Goal: Information Seeking & Learning: Check status

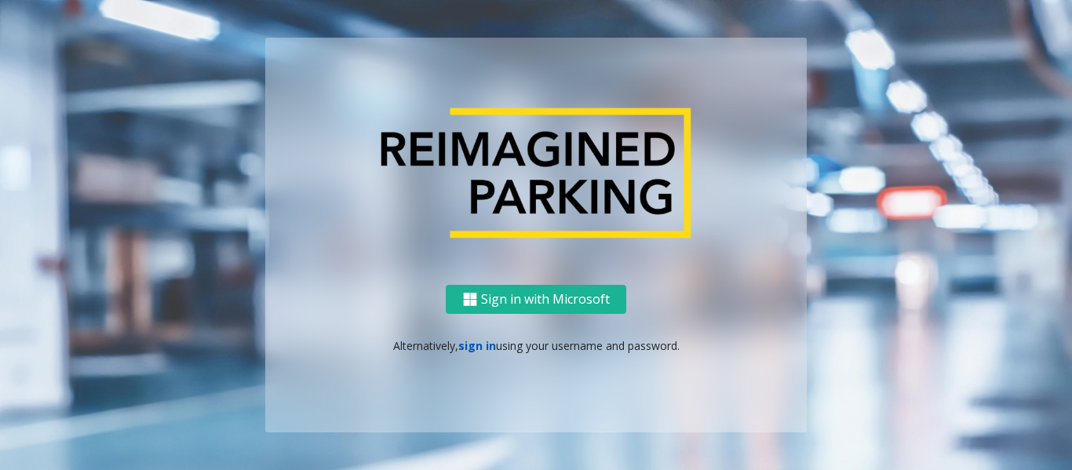
click at [474, 344] on link "sign in" at bounding box center [477, 345] width 38 height 15
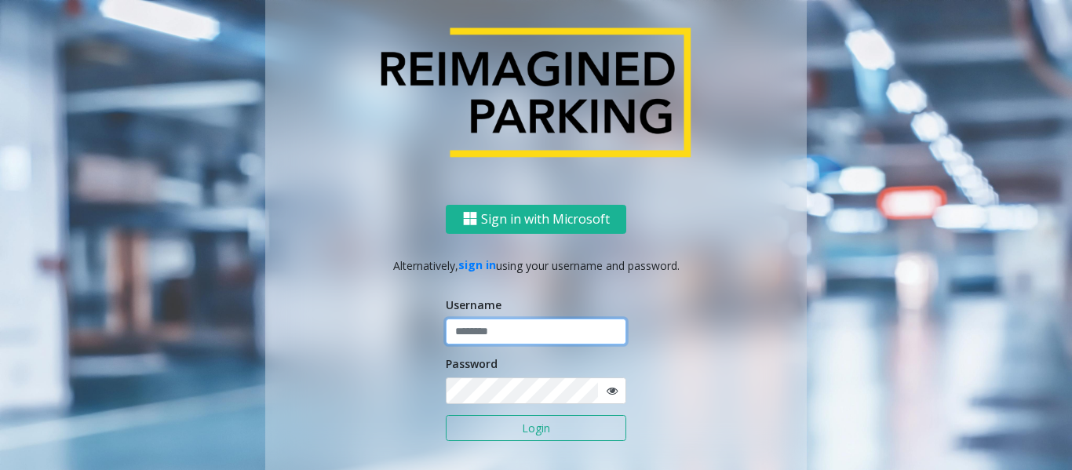
type input "*********"
click at [512, 438] on button "Login" at bounding box center [536, 428] width 180 height 27
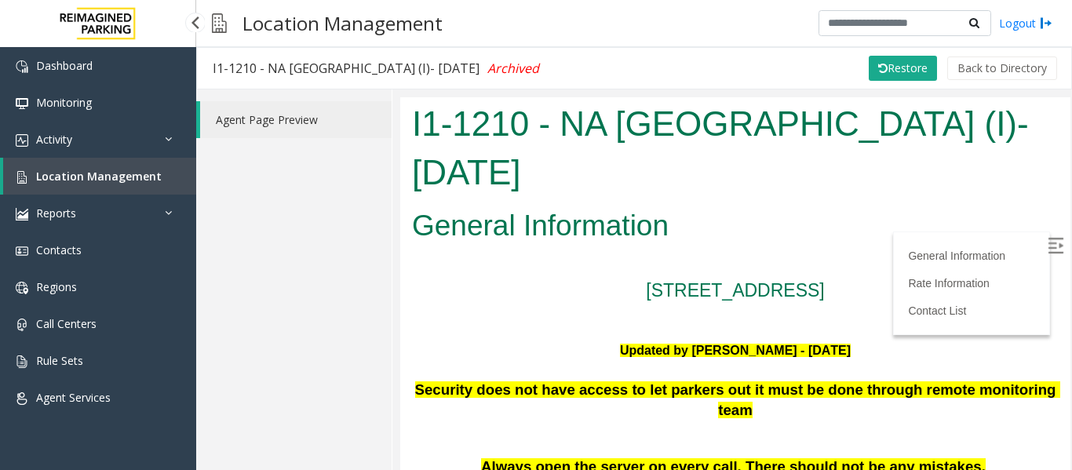
click at [148, 184] on link "Location Management" at bounding box center [99, 176] width 193 height 37
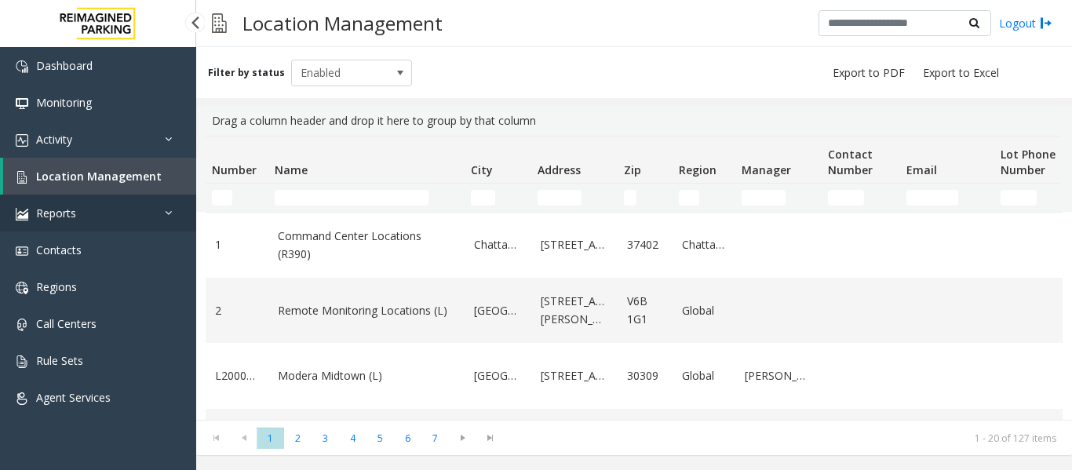
click at [166, 216] on icon at bounding box center [173, 212] width 16 height 11
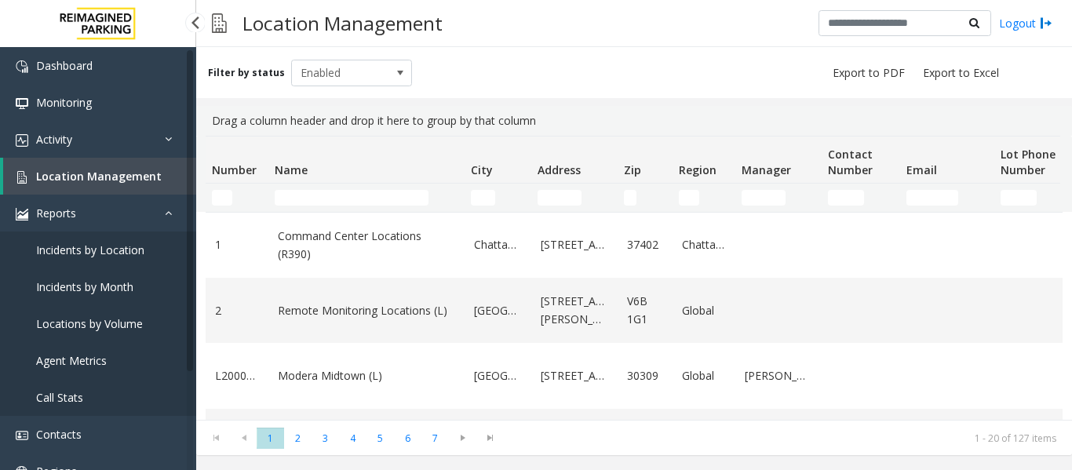
click at [84, 355] on span "Agent Metrics" at bounding box center [71, 360] width 71 height 15
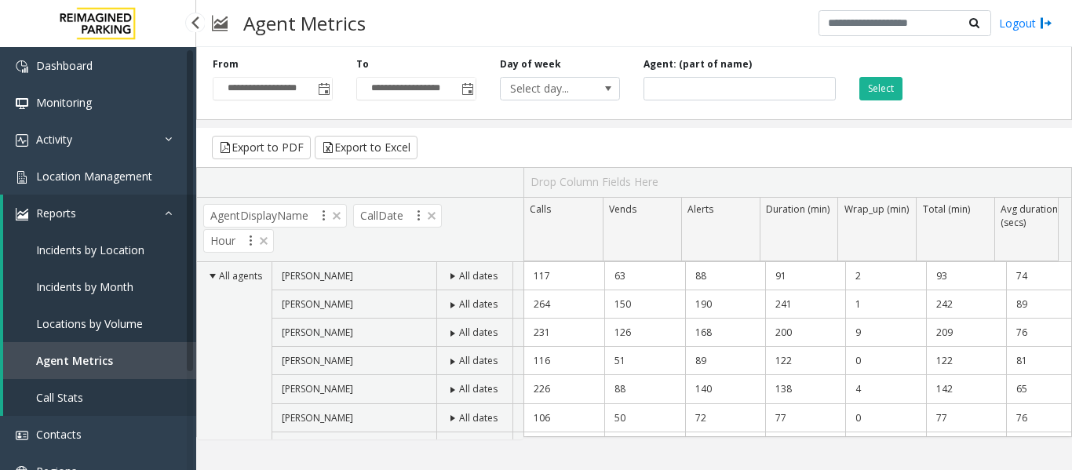
click at [166, 215] on icon at bounding box center [173, 212] width 16 height 11
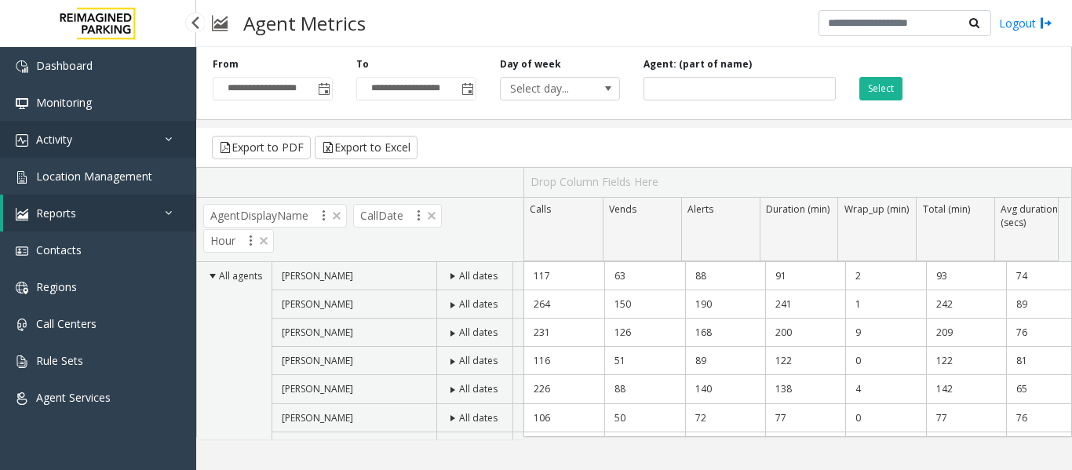
click at [176, 149] on link "Activity" at bounding box center [98, 139] width 196 height 37
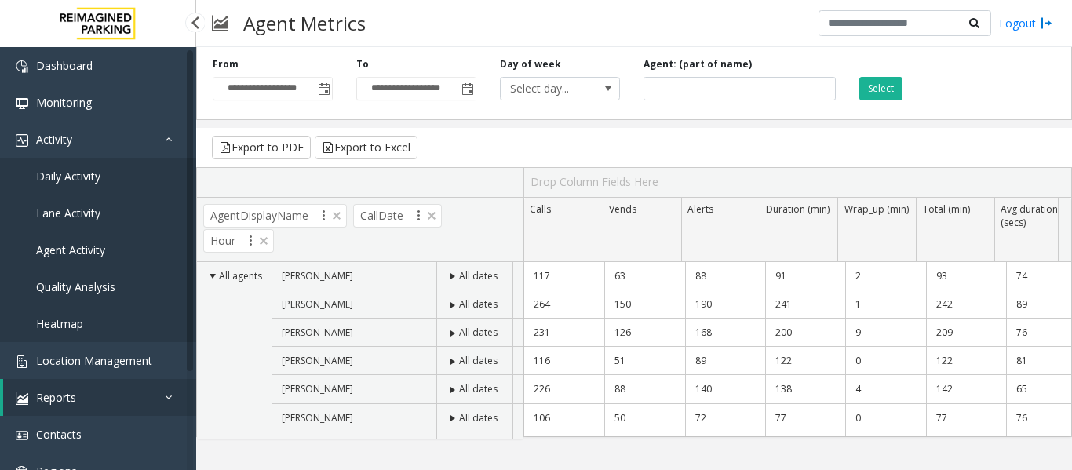
click at [100, 257] on span "Agent Activity" at bounding box center [70, 249] width 69 height 15
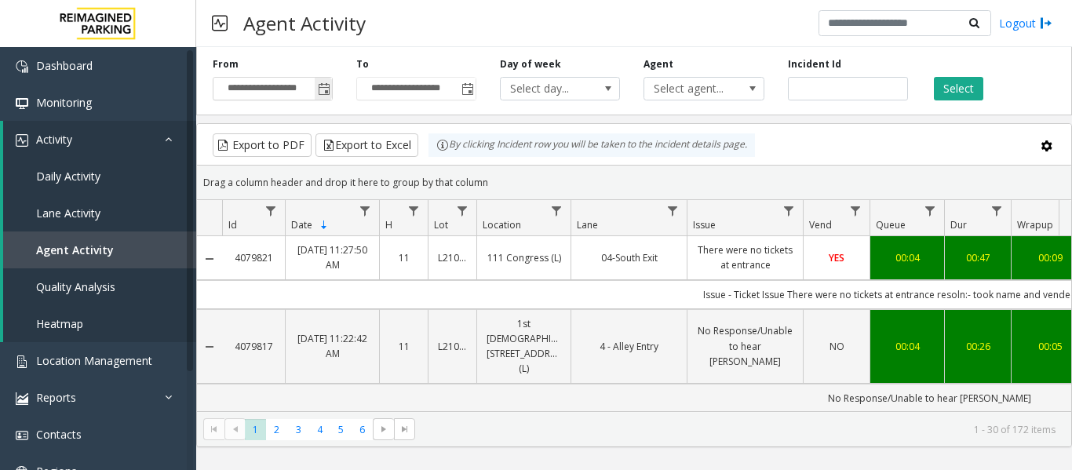
click at [327, 95] on span "Toggle popup" at bounding box center [324, 89] width 13 height 13
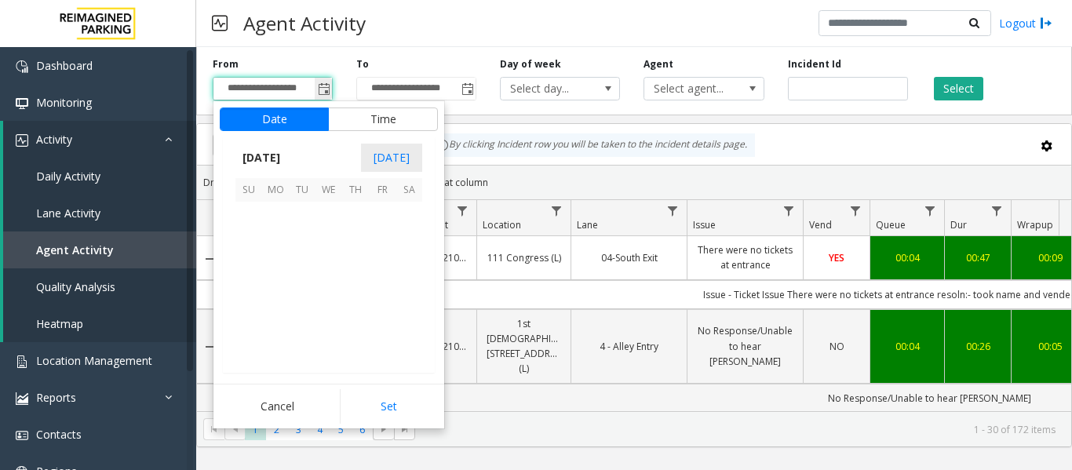
scroll to position [281585, 0]
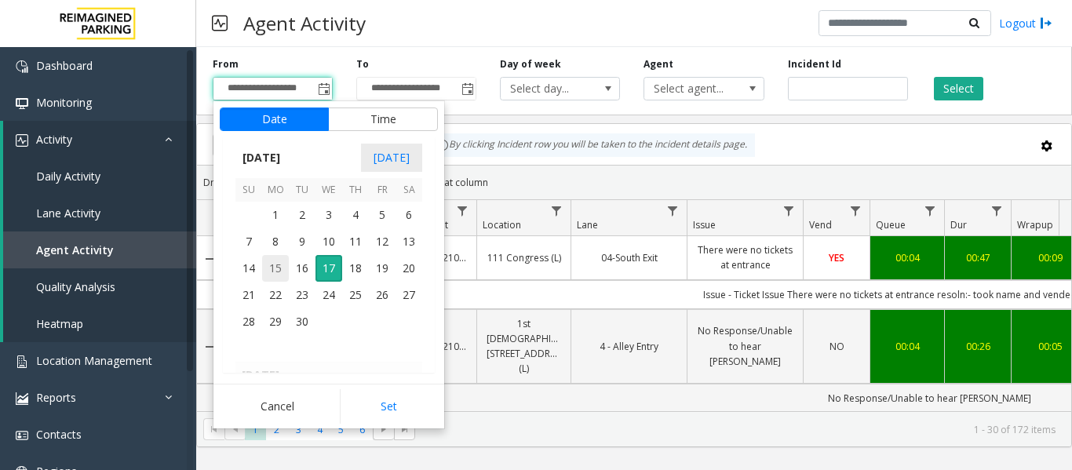
click at [279, 269] on span "15" at bounding box center [275, 268] width 27 height 27
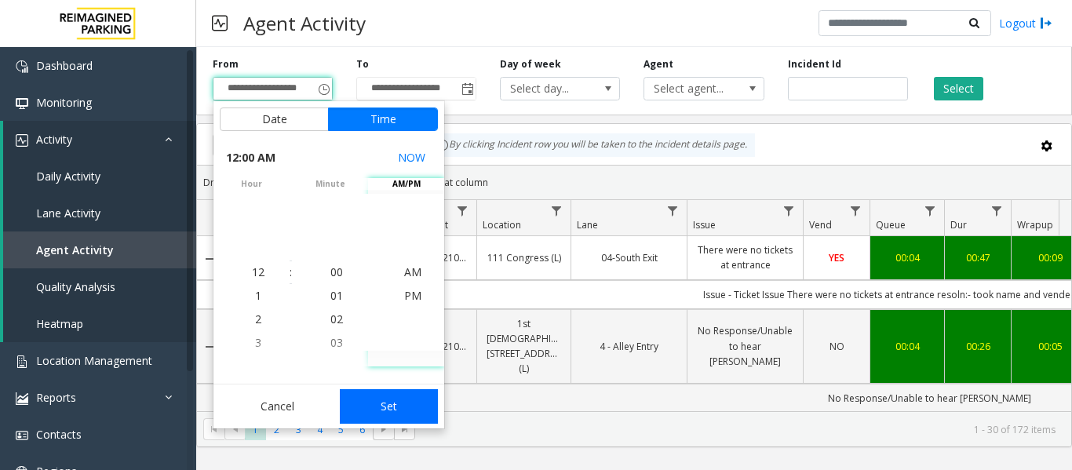
click at [426, 407] on button "Set" at bounding box center [389, 406] width 99 height 35
type input "**********"
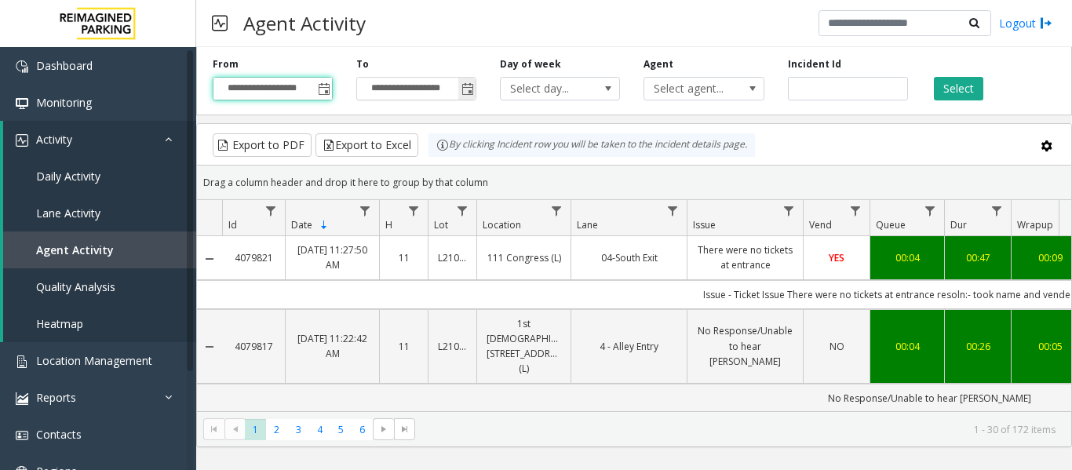
click at [461, 88] on span "Toggle popup" at bounding box center [467, 89] width 13 height 13
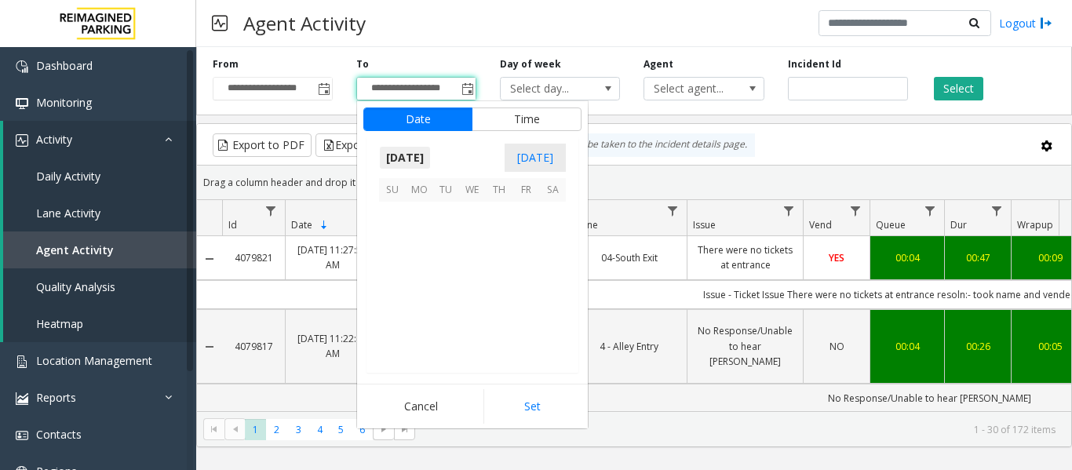
scroll to position [24, 0]
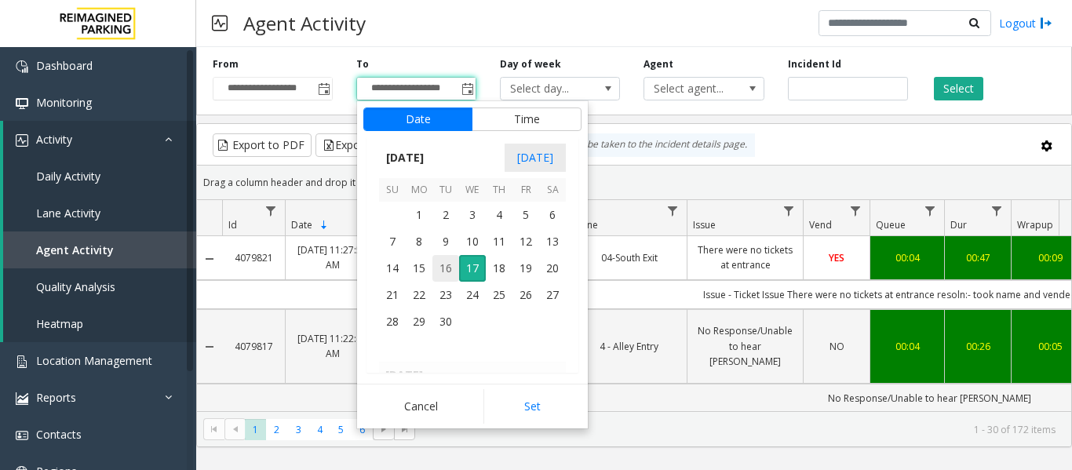
click at [446, 268] on span "16" at bounding box center [445, 268] width 27 height 27
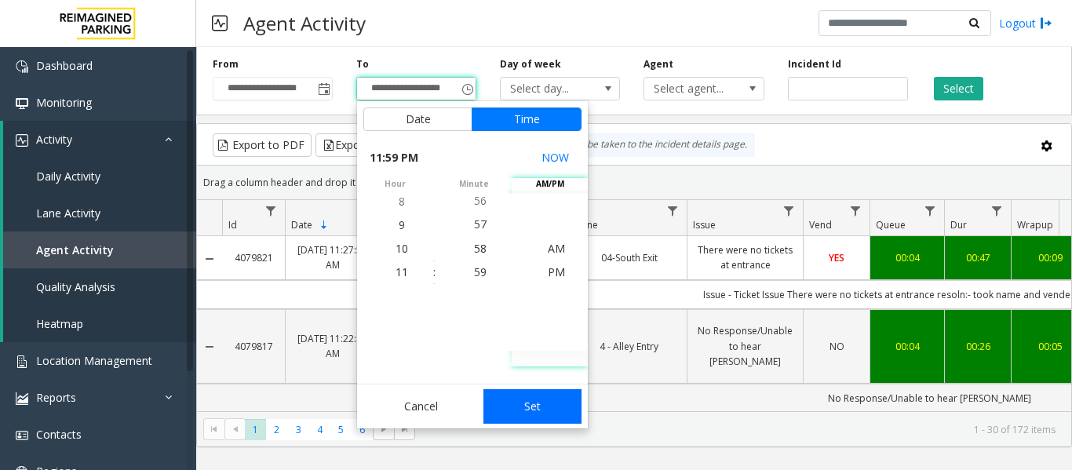
click at [544, 399] on button "Set" at bounding box center [532, 406] width 99 height 35
type input "**********"
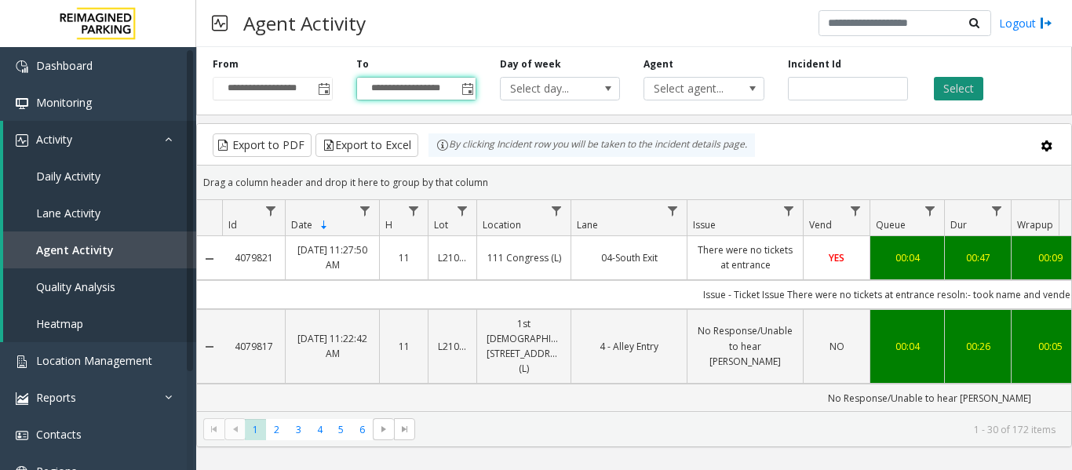
click at [966, 88] on button "Select" at bounding box center [958, 89] width 49 height 24
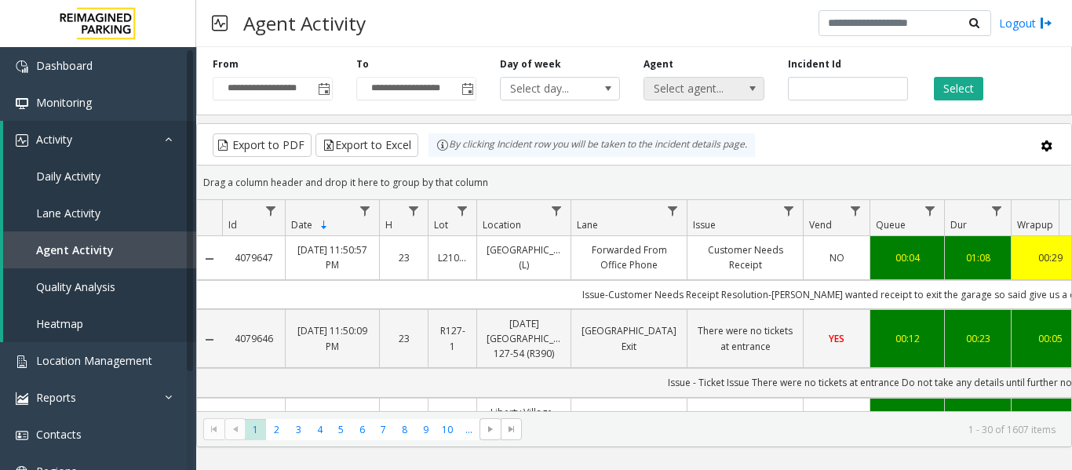
click at [727, 86] on span "Select agent..." at bounding box center [691, 89] width 95 height 22
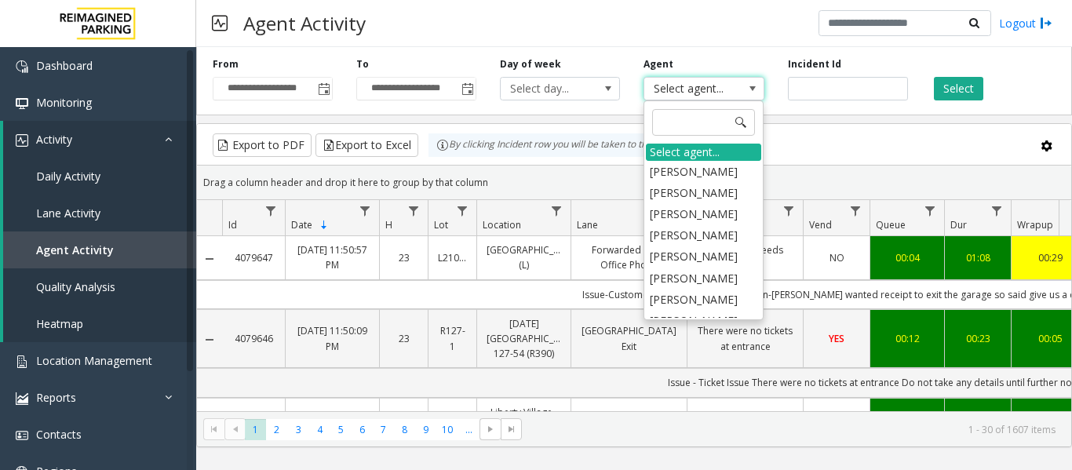
click at [737, 92] on span "Select agent..." at bounding box center [691, 89] width 95 height 22
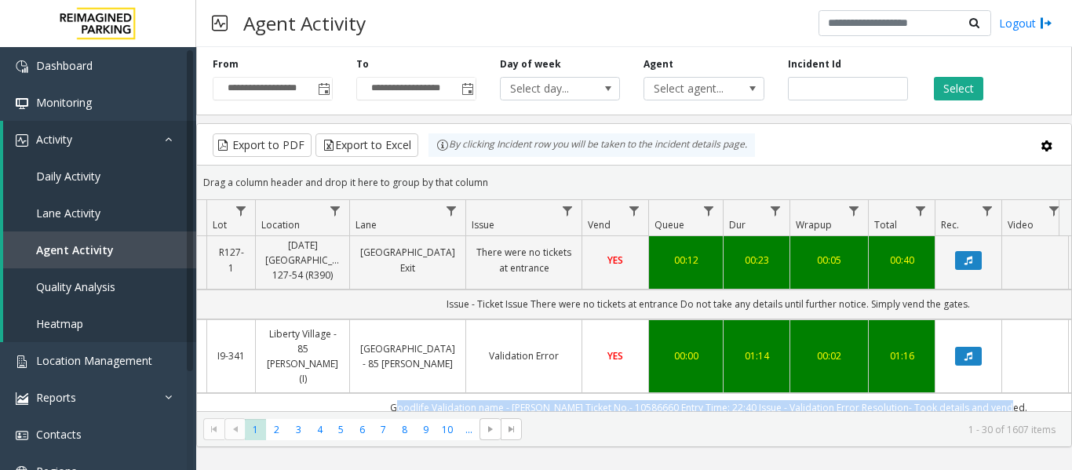
scroll to position [0, 257]
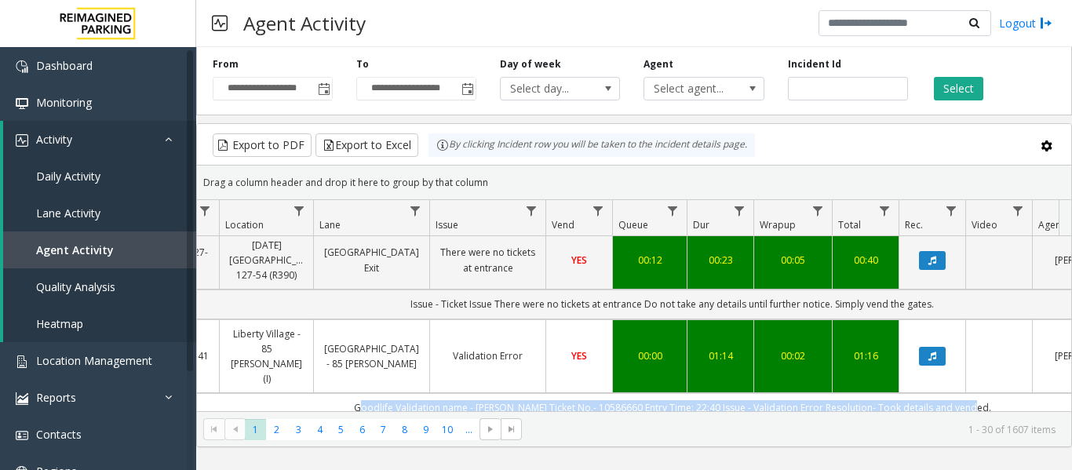
drag, startPoint x: 628, startPoint y: 377, endPoint x: 1009, endPoint y: 380, distance: 381.3
click at [1009, 393] on td "Goodlife Validation name - [PERSON_NAME] Ticket No.- 10586660 Entry Time: 22:40…" at bounding box center [672, 407] width 1415 height 29
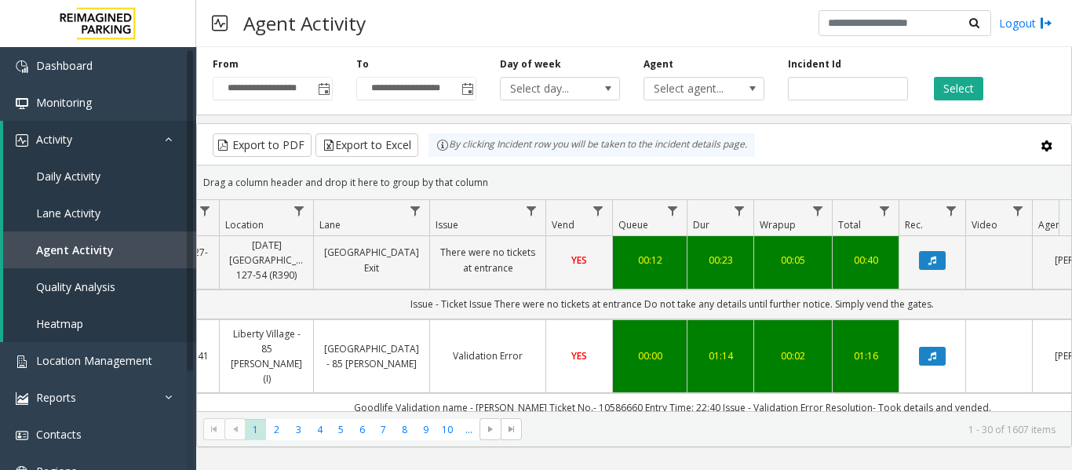
click at [588, 442] on kendo-pager "* * * * * * * * * ** *** 1 2 3 4 5 6 7 8 9 10 ... 1 - 30 of 1607 items" at bounding box center [634, 428] width 874 height 35
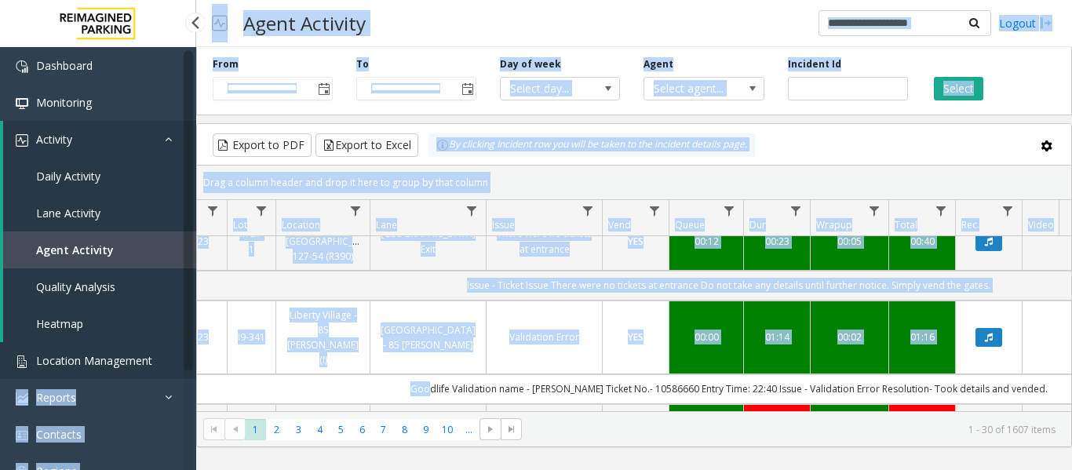
scroll to position [0, 0]
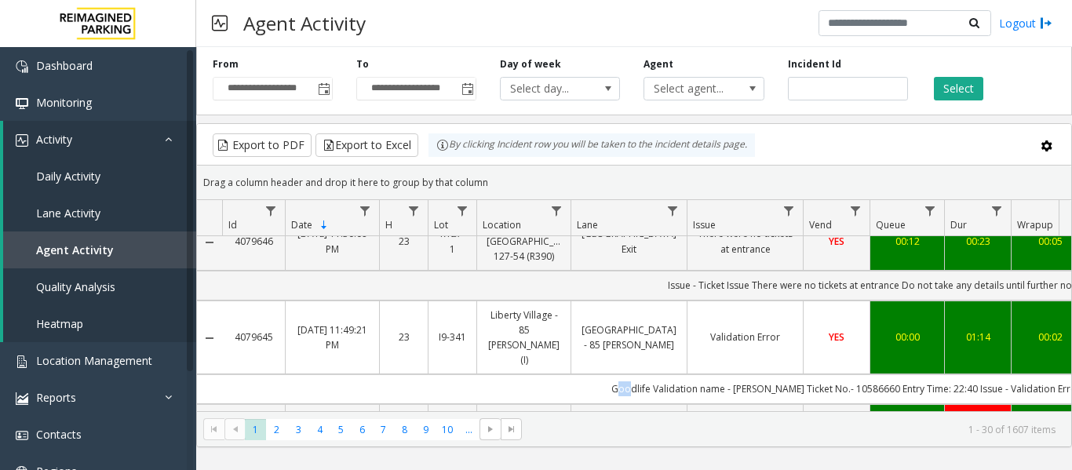
drag, startPoint x: 381, startPoint y: 374, endPoint x: 316, endPoint y: 356, distance: 67.6
click at [316, 374] on td "Goodlife Validation name - [PERSON_NAME] Ticket No.- 10586660 Entry Time: 22:40…" at bounding box center [929, 388] width 1415 height 29
click at [578, 374] on td "Goodlife Validation name - [PERSON_NAME] Ticket No.- 10586660 Entry Time: 22:40…" at bounding box center [929, 388] width 1415 height 29
